Goal: Information Seeking & Learning: Learn about a topic

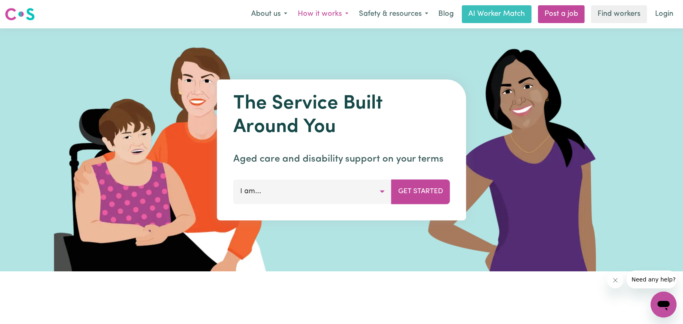
click at [335, 14] on button "How it works" at bounding box center [323, 14] width 61 height 17
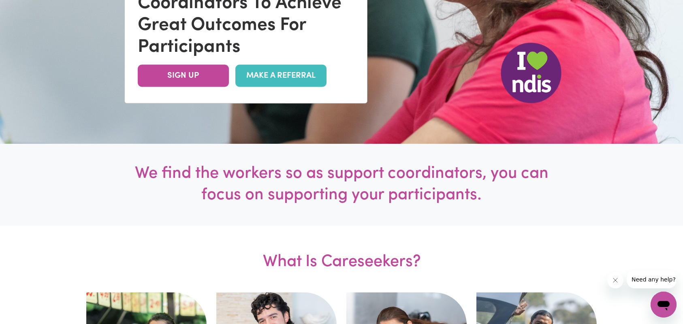
scroll to position [210, 0]
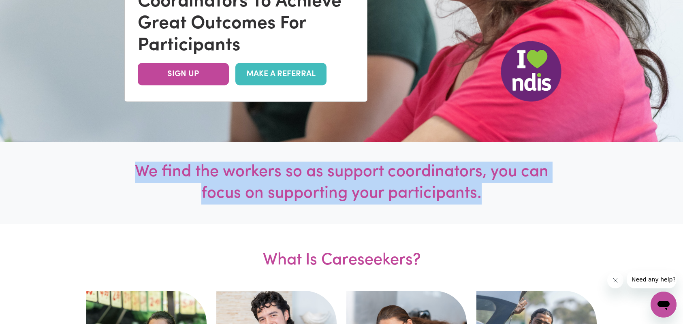
drag, startPoint x: 501, startPoint y: 189, endPoint x: 126, endPoint y: 169, distance: 375.3
click at [126, 169] on div "We find the workers so as support coordinators, you can focus on supporting you…" at bounding box center [341, 183] width 683 height 82
copy h1 "We find the workers so as support coordinators, you can focus on supporting you…"
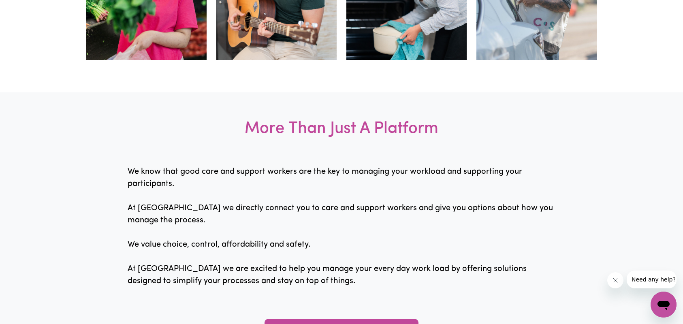
scroll to position [682, 0]
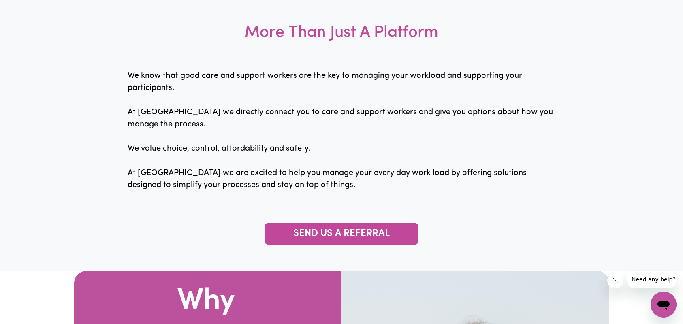
click at [312, 186] on p "We know that good care and support workers are the key to managing your workloa…" at bounding box center [342, 137] width 428 height 134
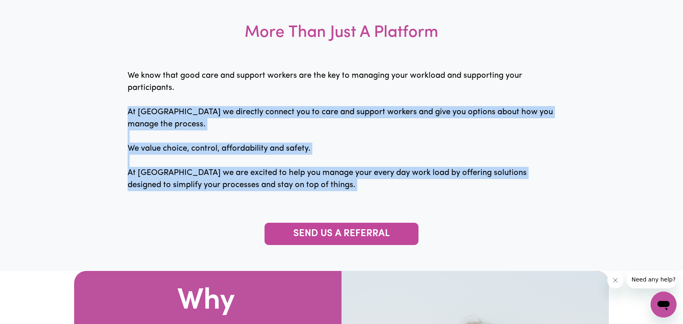
drag, startPoint x: 312, startPoint y: 186, endPoint x: 124, endPoint y: 113, distance: 202.0
click at [124, 113] on div "More Than Just A Platform We know that good care and support workers are the ke…" at bounding box center [341, 133] width 683 height 275
copy p "At [GEOGRAPHIC_DATA] we directly connect you to care and support workers and gi…"
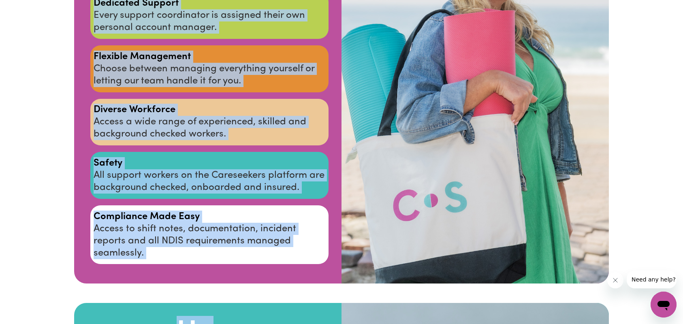
scroll to position [1119, 0]
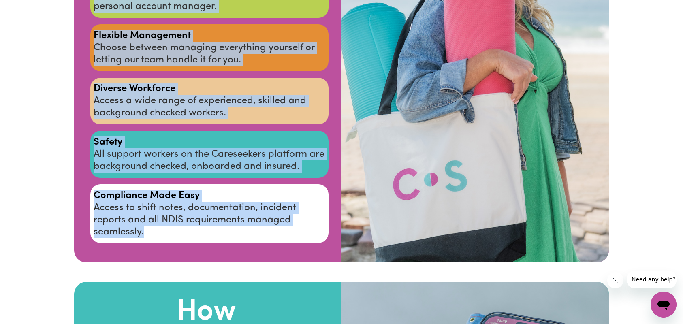
drag, startPoint x: 96, startPoint y: 58, endPoint x: 246, endPoint y: 235, distance: 231.7
click at [246, 235] on div "Why Use Careseekers Tailored Matches Find support workers who align with your p…" at bounding box center [206, 48] width 271 height 429
copy div "ailored Matches Find support workers who align with your participant's needs, i…"
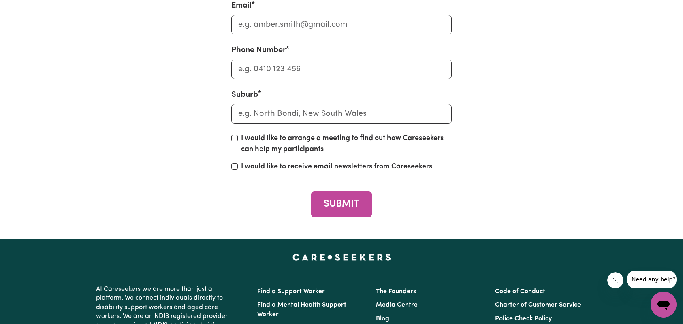
scroll to position [3491, 0]
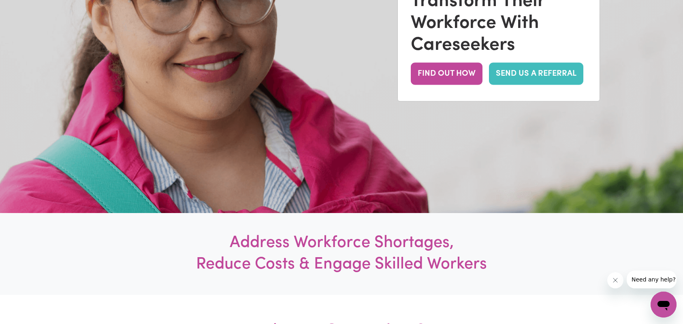
scroll to position [180, 0]
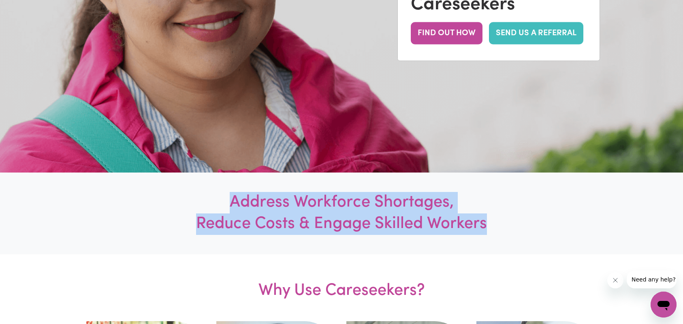
drag, startPoint x: 496, startPoint y: 225, endPoint x: 221, endPoint y: 205, distance: 275.9
click at [221, 205] on h1 "Address Workforce Shortages, Reduce Costs & Engage Skilled Workers" at bounding box center [342, 213] width 348 height 43
copy h1 "Address Workforce Shortages, Reduce Costs & Engage Skilled Workers"
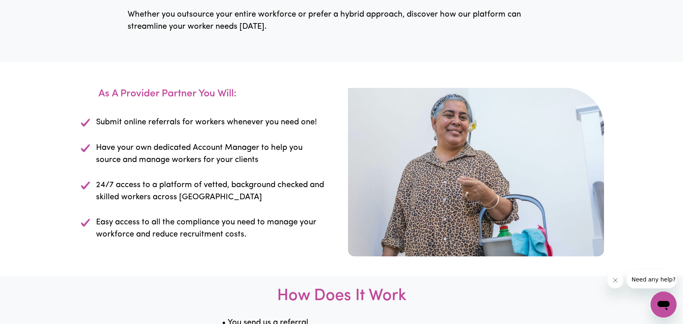
scroll to position [818, 0]
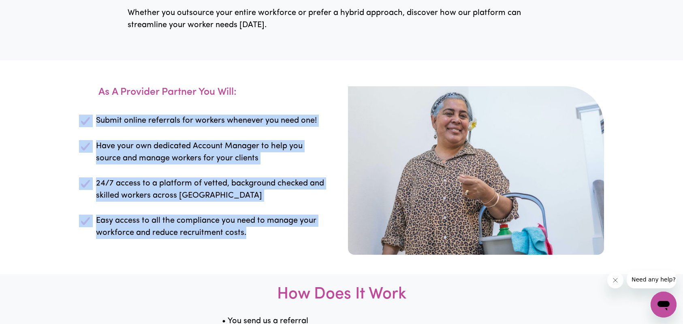
drag, startPoint x: 264, startPoint y: 235, endPoint x: 82, endPoint y: 118, distance: 215.8
click at [82, 118] on div "Submit online referrals for workers whenever you need one! Have your own dedica…" at bounding box center [207, 176] width 256 height 137
copy div "Submit online referrals for workers whenever you need one! Have your own dedica…"
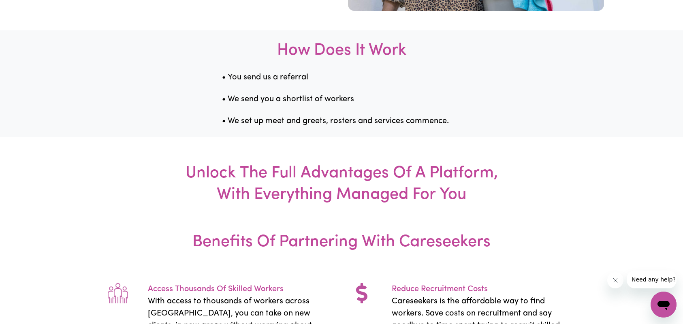
scroll to position [1205, 0]
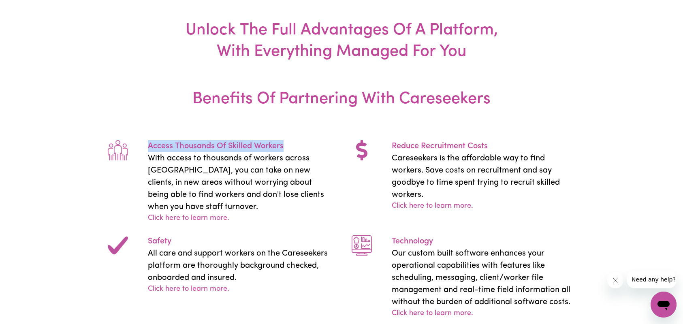
drag, startPoint x: 290, startPoint y: 147, endPoint x: 143, endPoint y: 145, distance: 147.1
click at [143, 145] on div "Access Thousands Of Skilled Workers With access to thousands of workers across …" at bounding box center [239, 182] width 203 height 84
copy p "Access Thousands Of Skilled Workers"
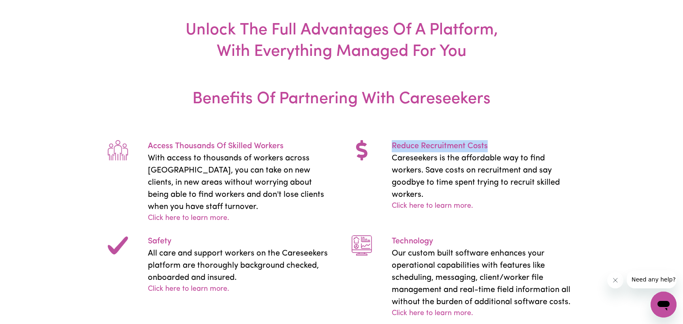
drag, startPoint x: 491, startPoint y: 145, endPoint x: 384, endPoint y: 145, distance: 106.6
click at [384, 145] on div "Reduce Recruitment Costs Careseekers is the affordable way to find workers. Sav…" at bounding box center [483, 176] width 203 height 72
copy p "Reduce Recruitment Costs"
drag, startPoint x: 192, startPoint y: 236, endPoint x: 147, endPoint y: 236, distance: 45.8
click at [147, 236] on div "Safety All care and support workers on the Careseekers platform are thoroughly …" at bounding box center [239, 265] width 203 height 60
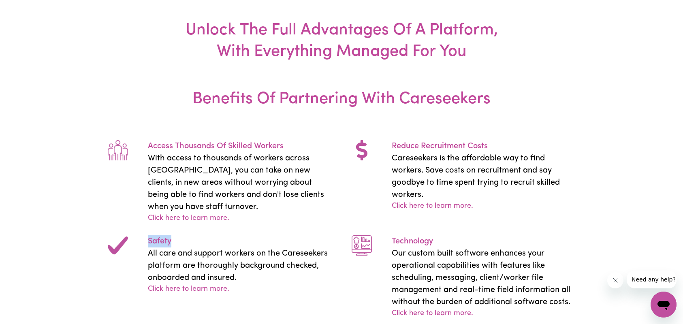
copy p "Safety"
drag, startPoint x: 442, startPoint y: 240, endPoint x: 387, endPoint y: 240, distance: 54.3
click at [387, 240] on div "Technology Our custom built software enhances your operational capabilities wit…" at bounding box center [483, 277] width 203 height 84
copy p "Technology"
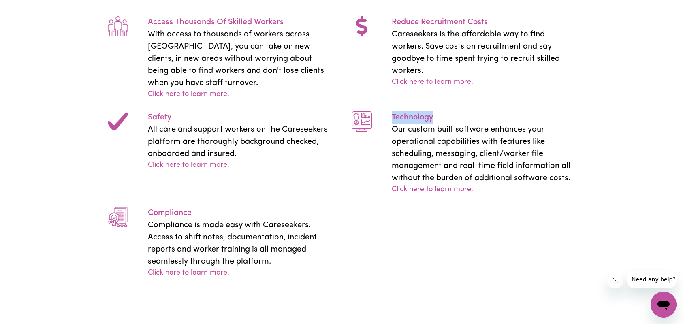
scroll to position [1356, 0]
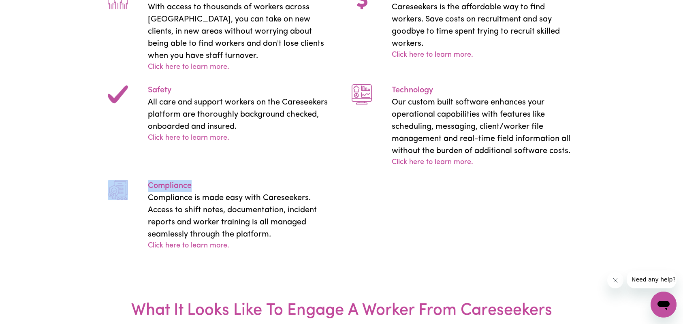
drag, startPoint x: 214, startPoint y: 185, endPoint x: 137, endPoint y: 184, distance: 77.4
click at [137, 184] on div "Compliance Compliance is made easy with Careseekers. Access to shift notes, doc…" at bounding box center [220, 209] width 244 height 83
copy div "Compliance"
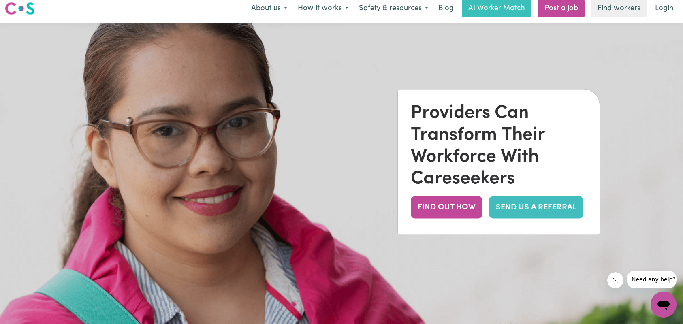
scroll to position [0, 0]
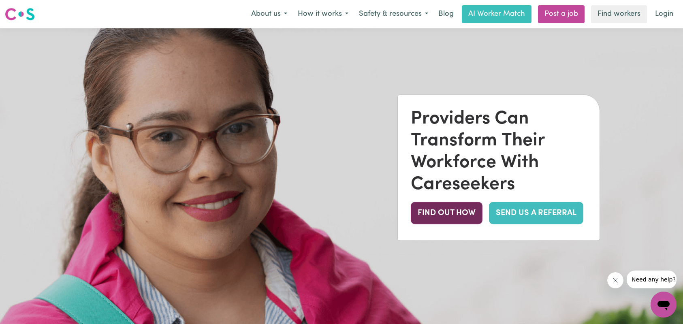
click at [446, 209] on button "FIND OUT HOW" at bounding box center [447, 213] width 72 height 22
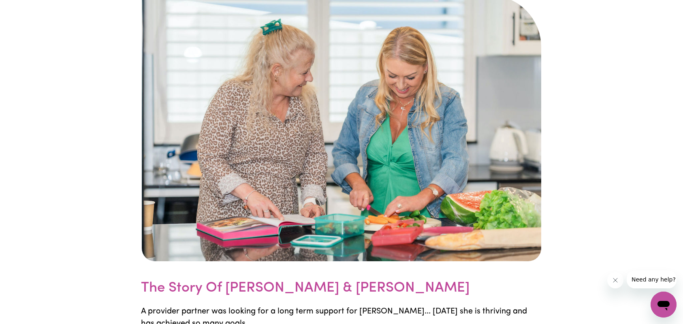
scroll to position [1657, 0]
